Goal: Transaction & Acquisition: Download file/media

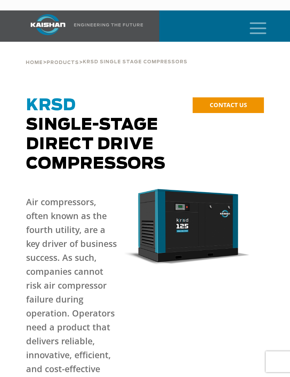
click at [260, 18] on icon "mobile menu" at bounding box center [258, 28] width 22 height 22
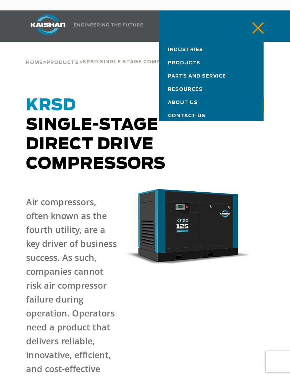
click at [196, 61] on span "Products" at bounding box center [184, 63] width 32 height 5
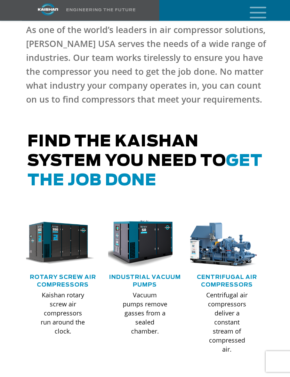
scroll to position [274, 0]
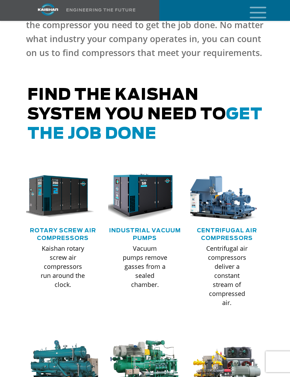
click at [70, 228] on link "Rotary Screw Air Compressors" at bounding box center [63, 234] width 66 height 13
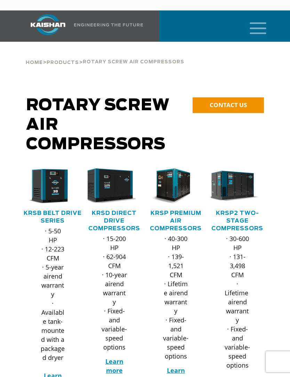
click at [51, 210] on link "KRSB Belt Drive Series" at bounding box center [53, 216] width 58 height 13
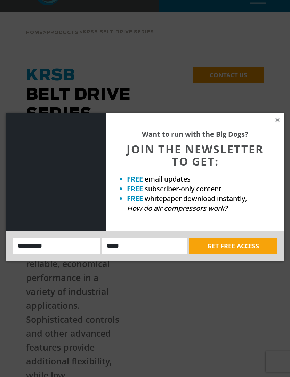
scroll to position [30, 0]
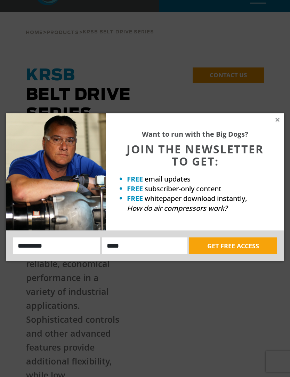
click at [279, 120] on icon at bounding box center [278, 120] width 4 height 4
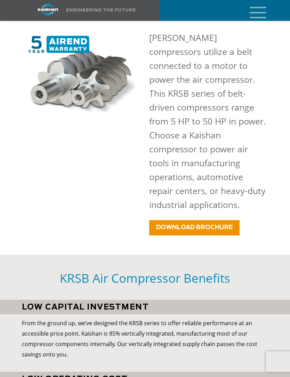
scroll to position [492, 0]
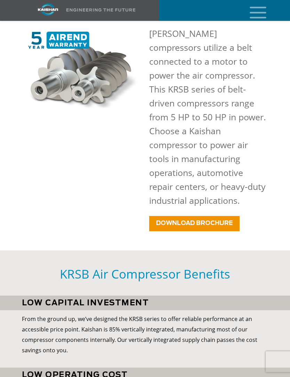
click at [234, 216] on link "DOWNLOAD BROCHURE" at bounding box center [194, 223] width 90 height 15
